Goal: Find specific page/section: Find specific page/section

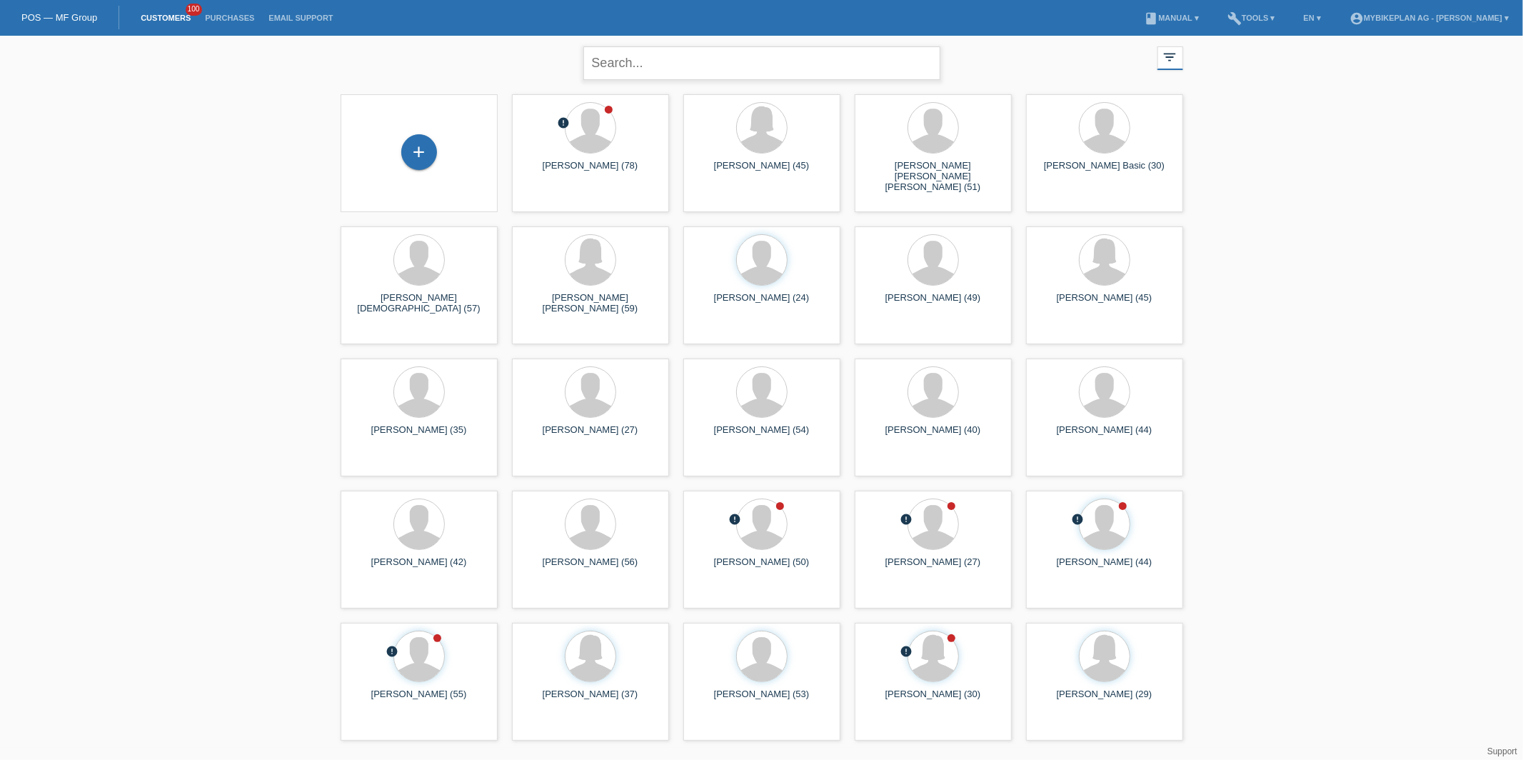
click at [662, 66] on input "text" at bounding box center [761, 63] width 357 height 34
type input "lukas fabian"
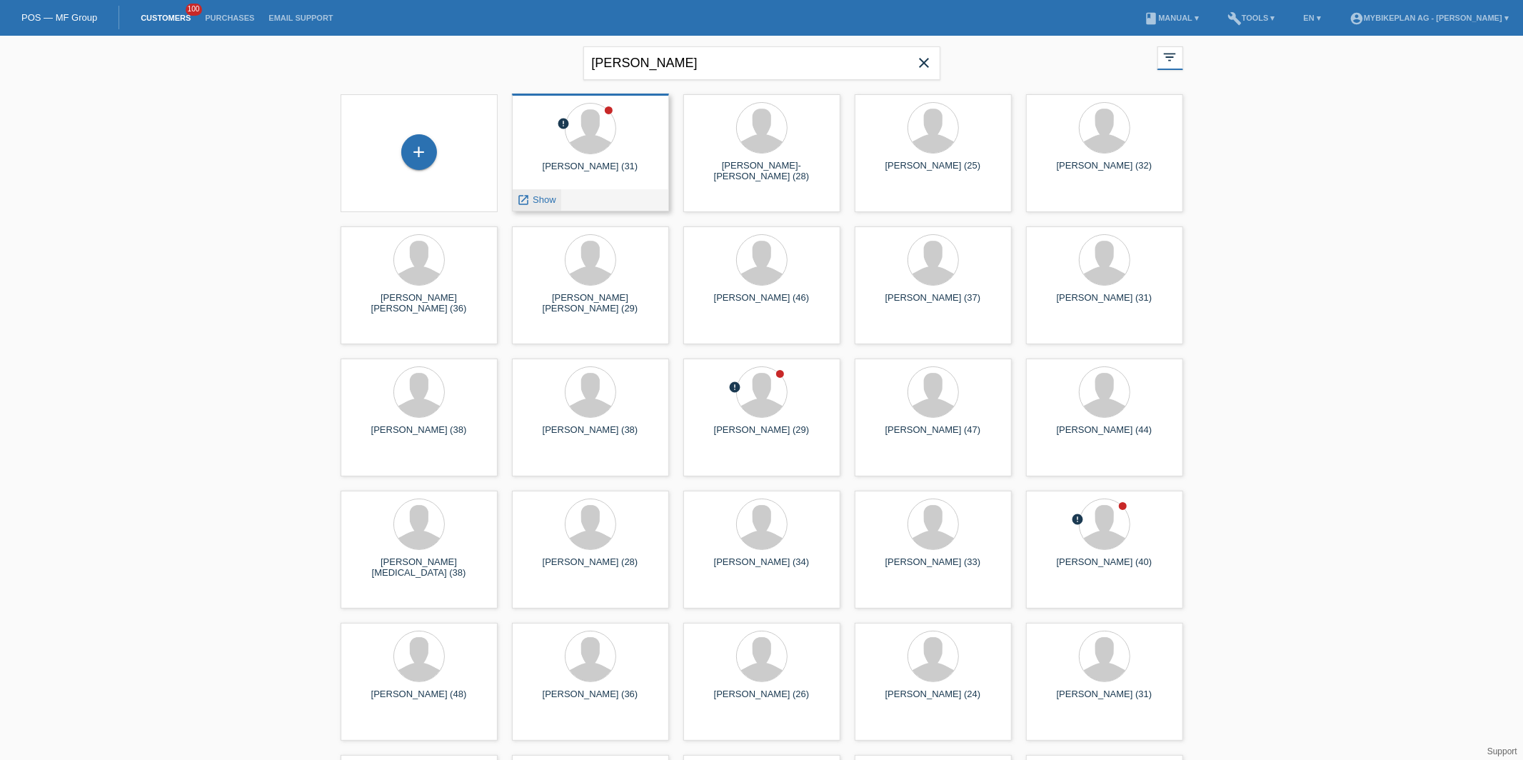
click at [546, 200] on span "Show" at bounding box center [545, 199] width 24 height 11
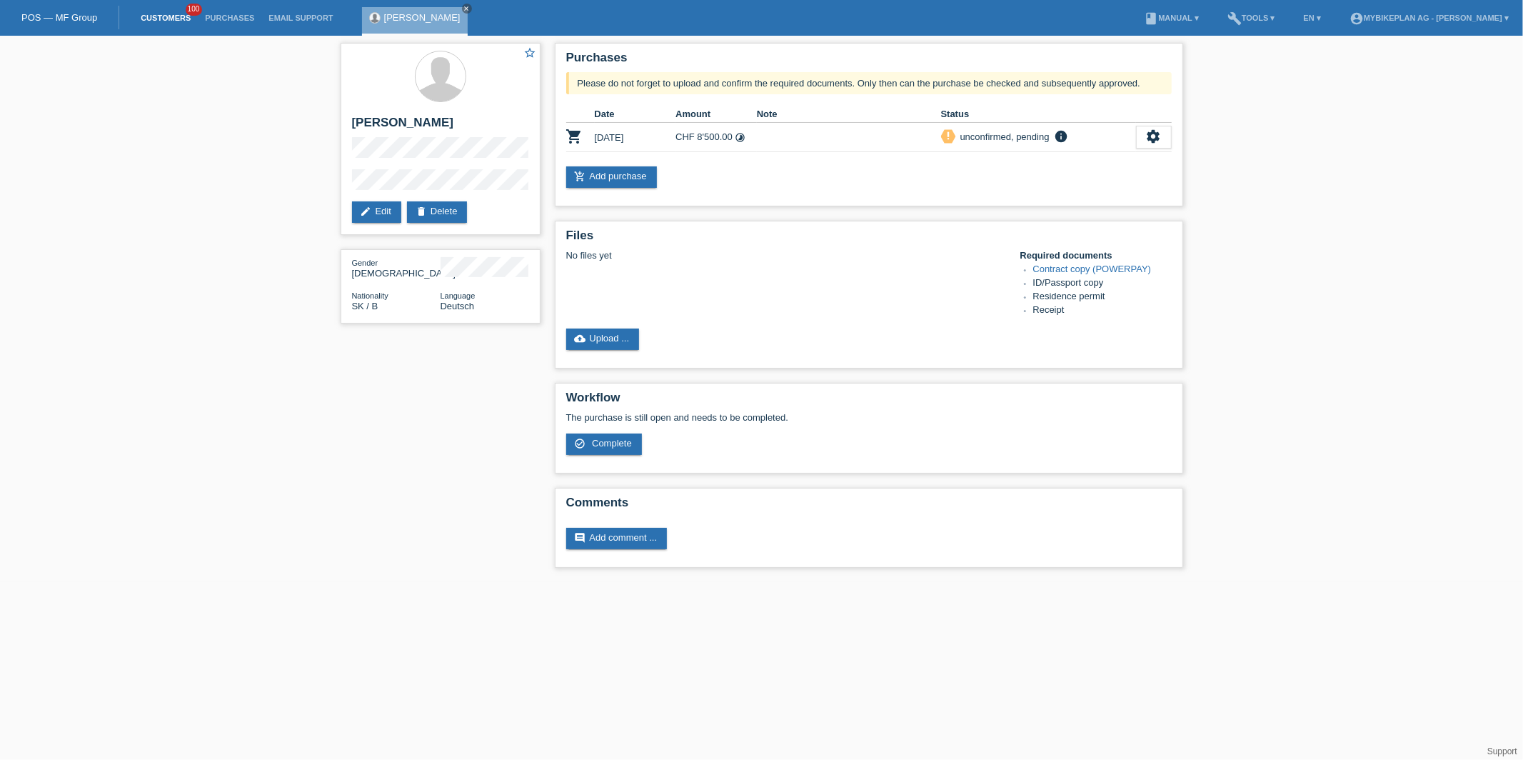
click at [153, 19] on link "Customers" at bounding box center [166, 18] width 64 height 9
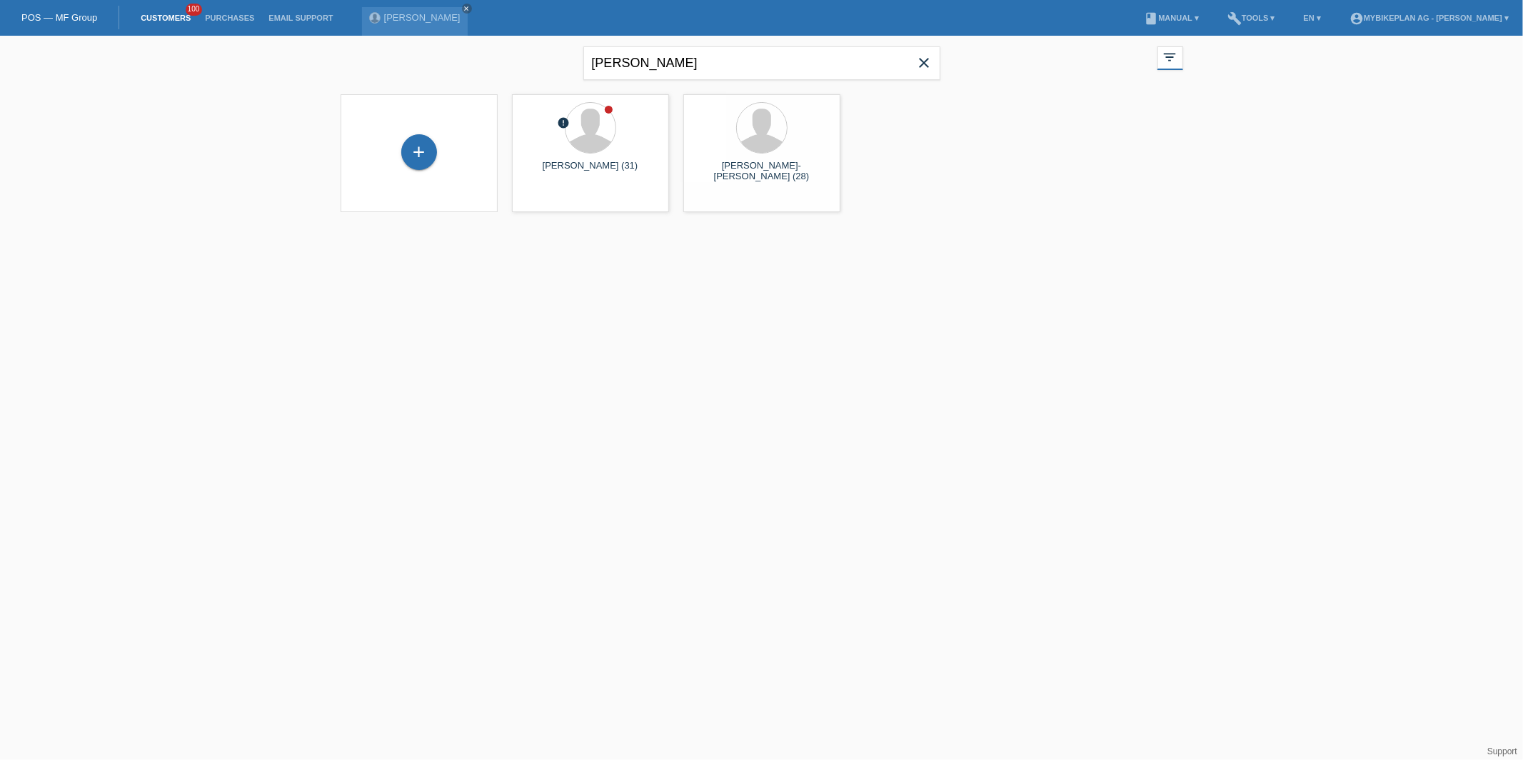
click at [929, 59] on icon "close" at bounding box center [924, 62] width 17 height 17
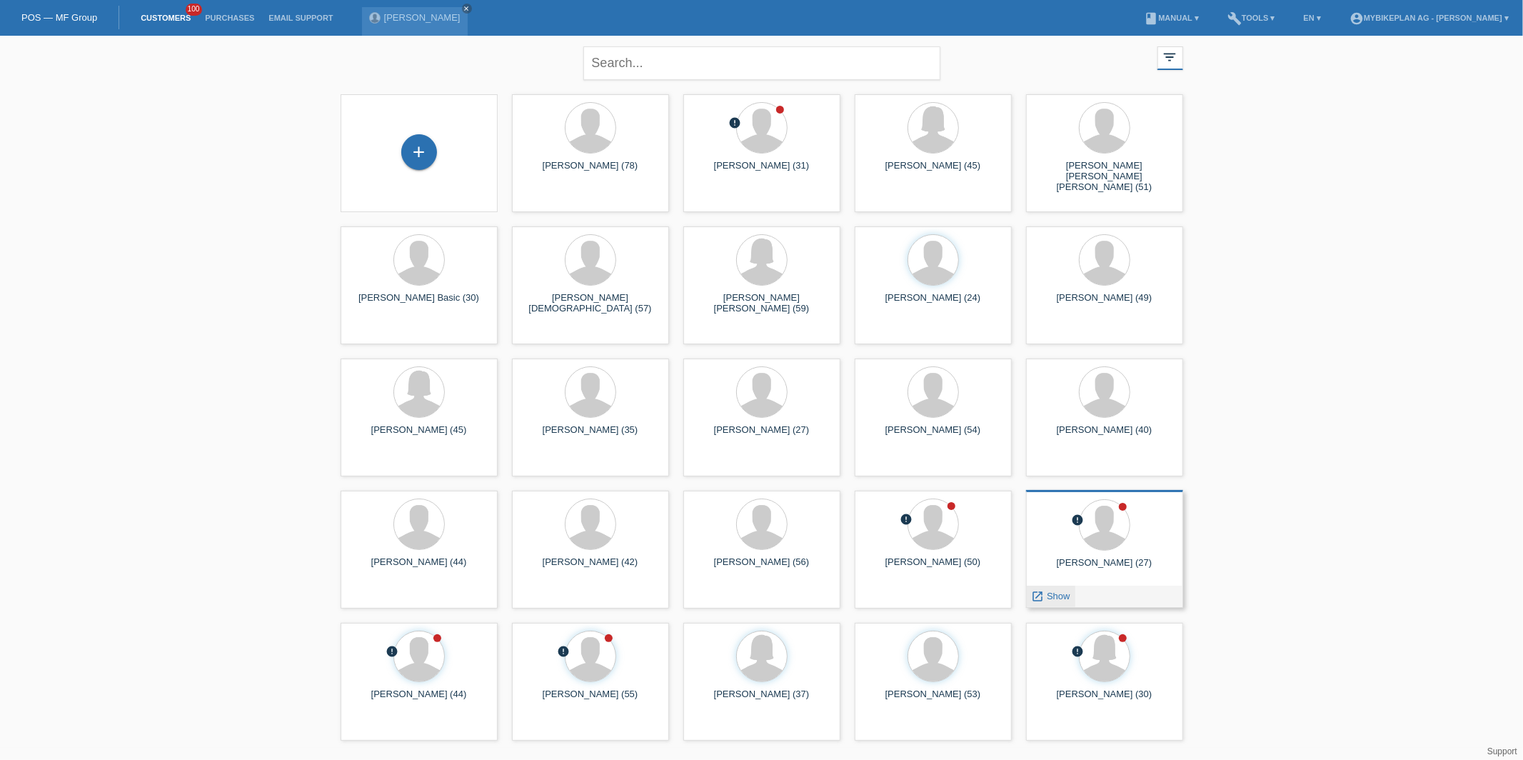
click at [1056, 603] on div "launch Show" at bounding box center [1051, 596] width 49 height 21
click at [1056, 602] on div "launch Show" at bounding box center [1051, 596] width 49 height 21
click at [1056, 599] on span "Show" at bounding box center [1059, 596] width 24 height 11
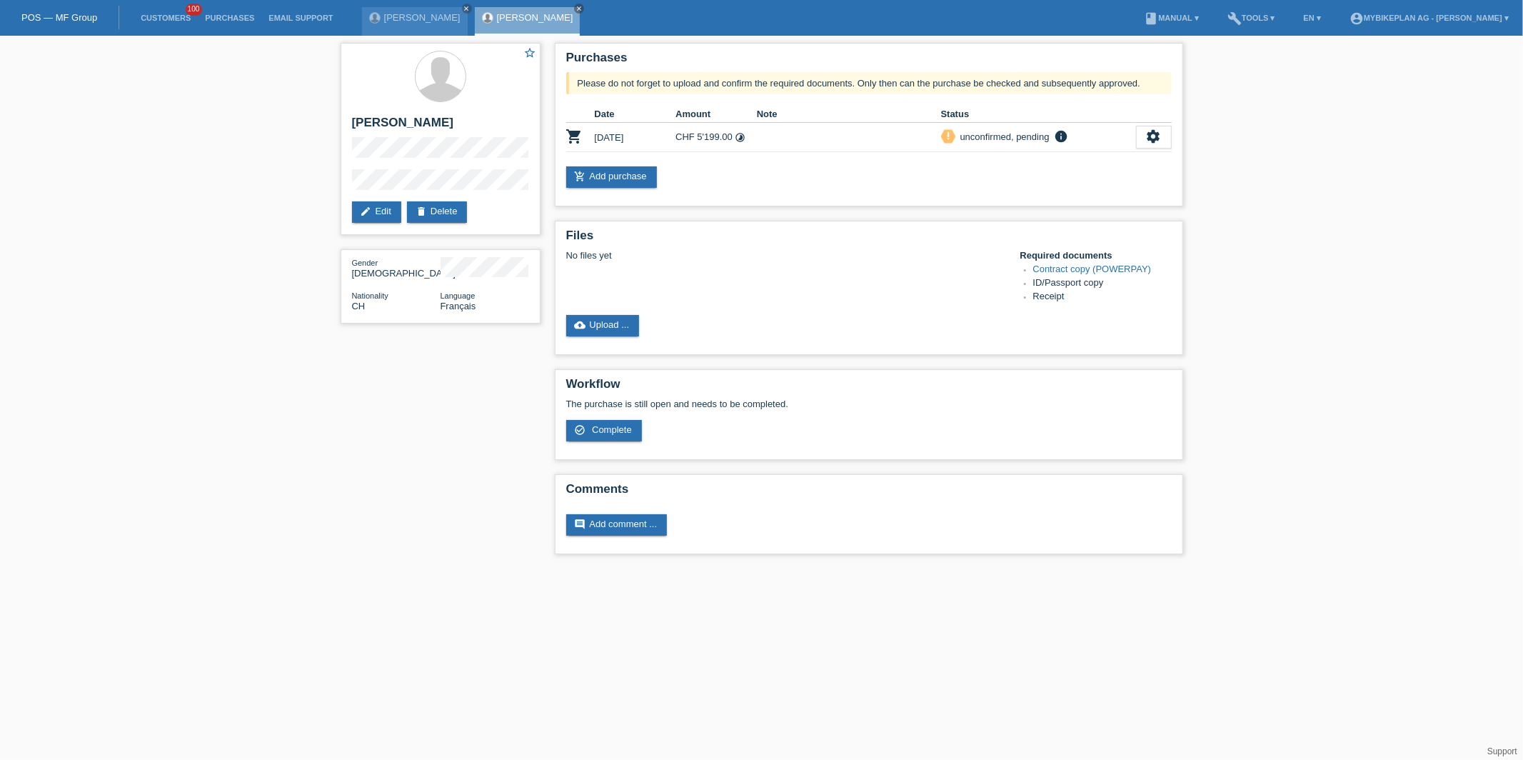
click at [854, 568] on html "POS — MF Group Customers 100 Purchases Email Support Lukas Fabian close close" at bounding box center [761, 284] width 1523 height 568
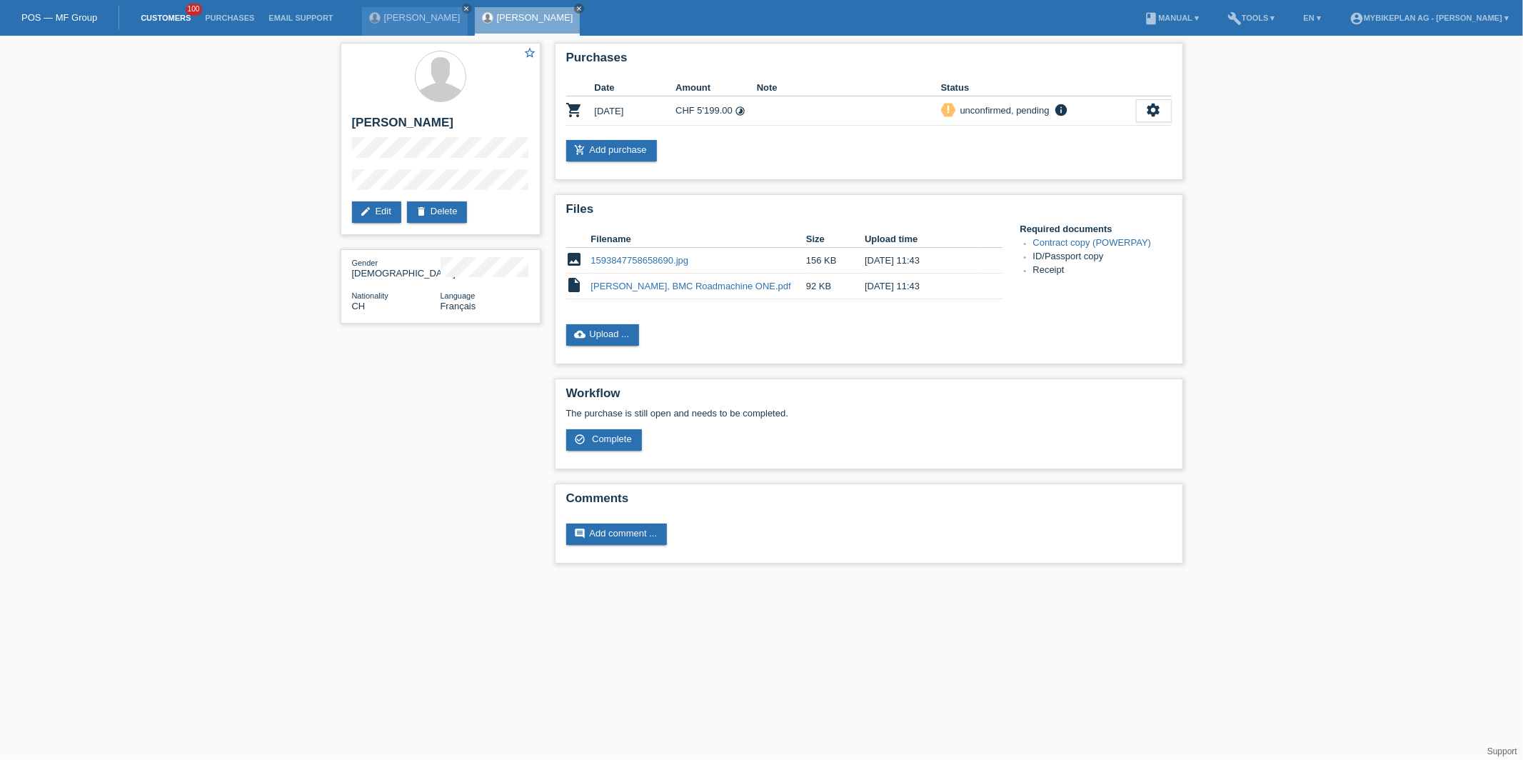
click at [176, 17] on link "Customers" at bounding box center [166, 18] width 64 height 9
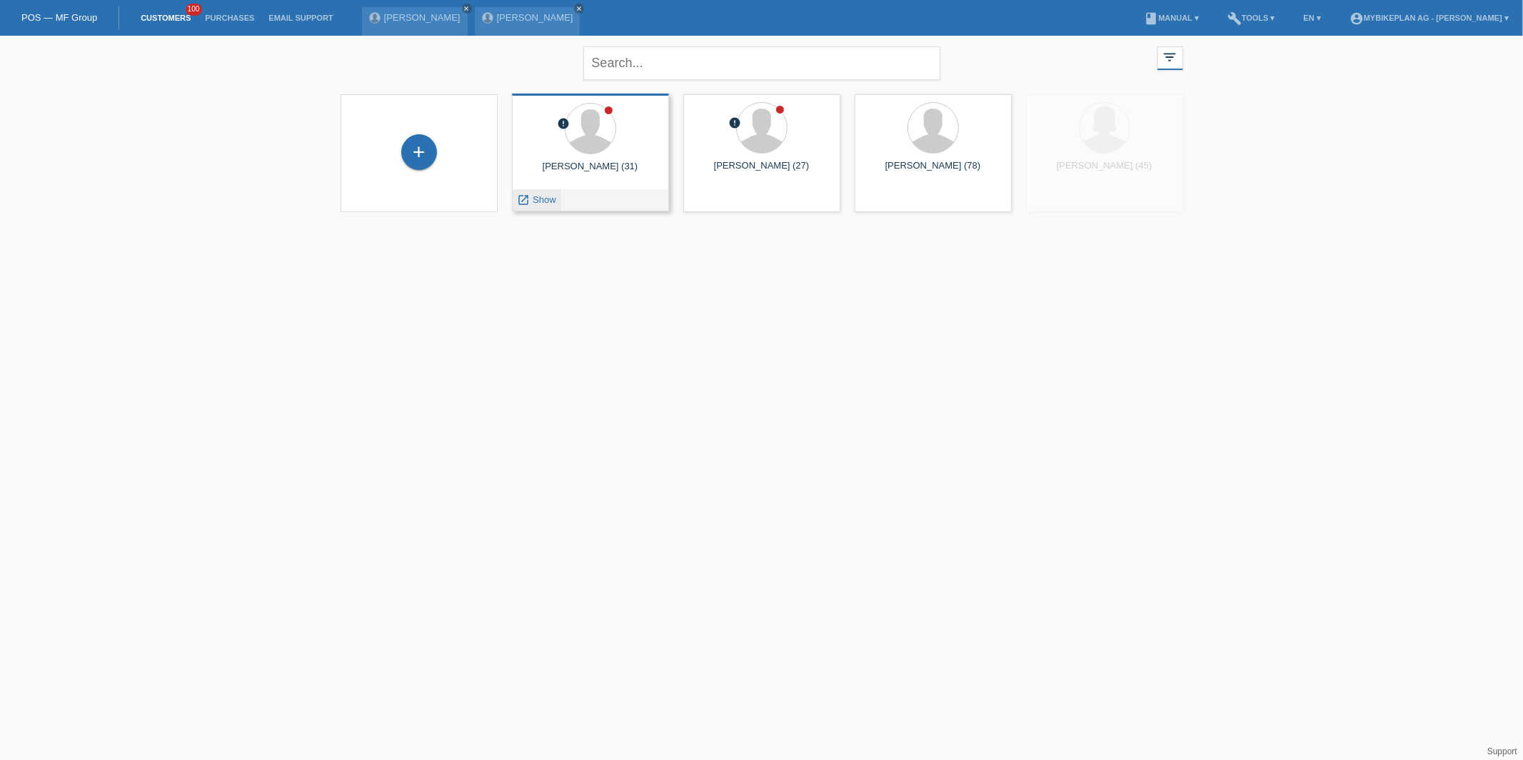
click at [542, 200] on span "Show" at bounding box center [545, 199] width 24 height 11
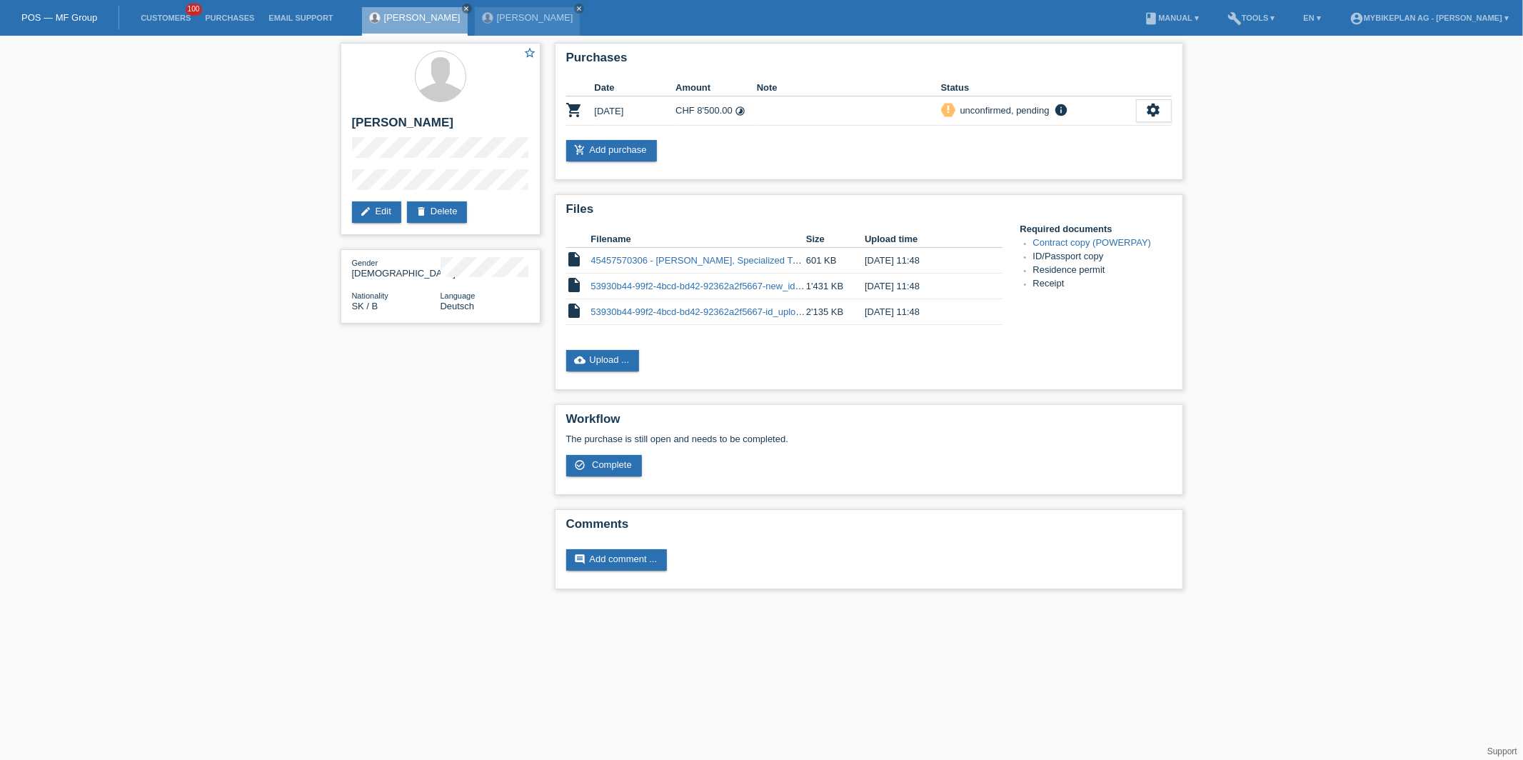
click at [541, 202] on div "star_border Lukas Fabian edit Edit delete Delete Gender Male Nationality SK / B…" at bounding box center [440, 187] width 214 height 302
click at [173, 35] on li "Customers 100" at bounding box center [166, 18] width 64 height 36
click at [177, 19] on link "Customers" at bounding box center [166, 18] width 64 height 9
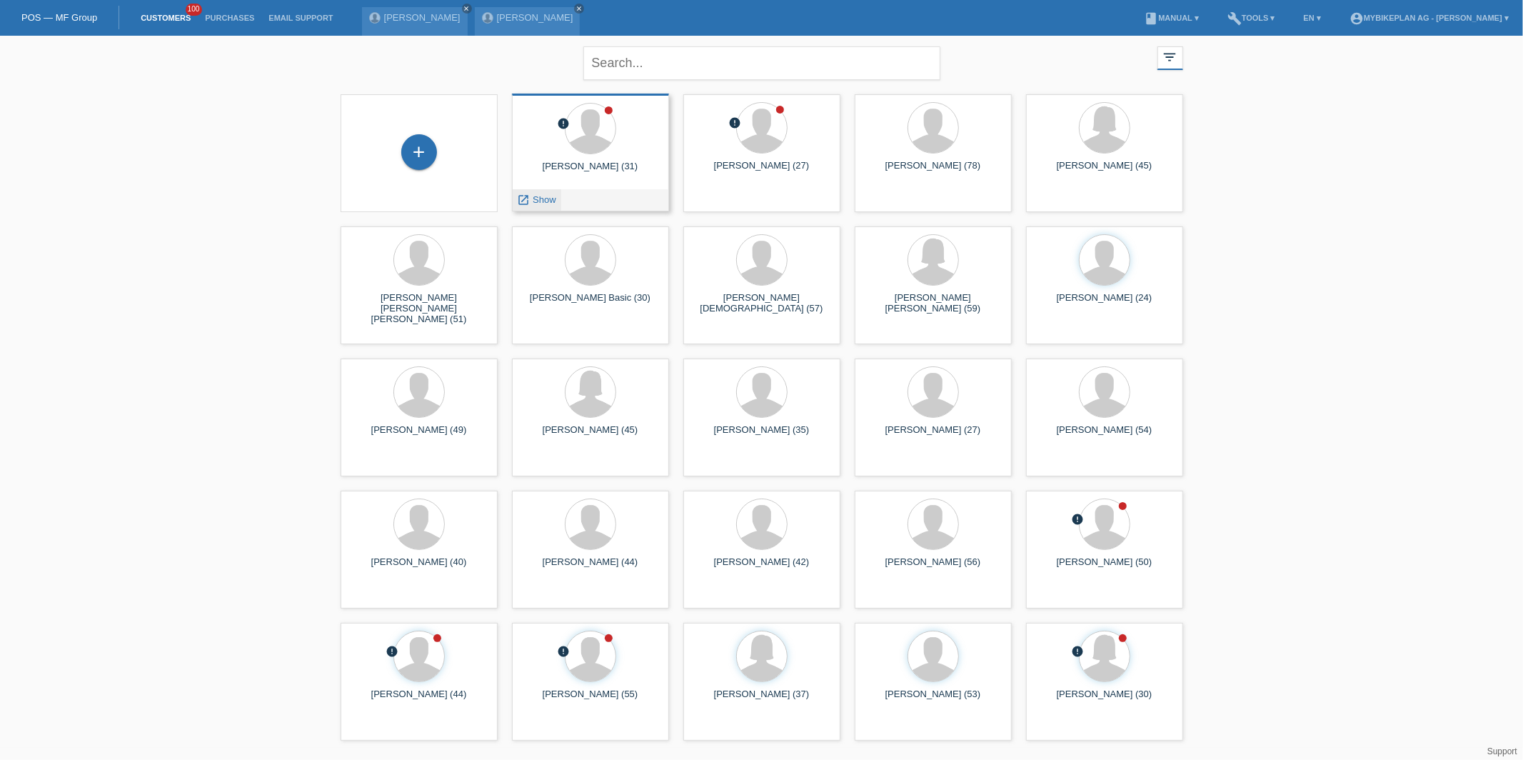
click at [541, 196] on span "Show" at bounding box center [545, 199] width 24 height 11
